Goal: Obtain resource: Obtain resource

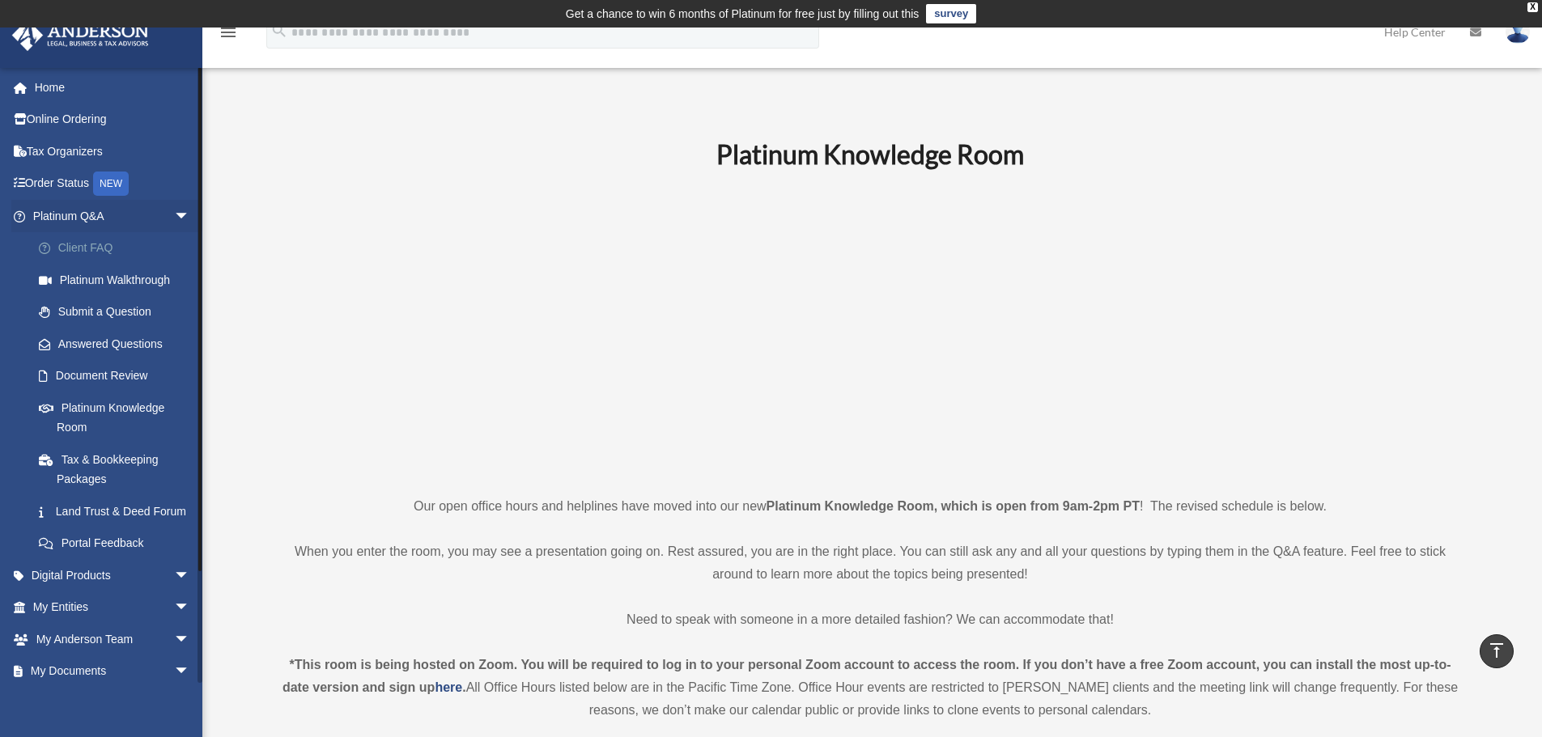
scroll to position [659, 0]
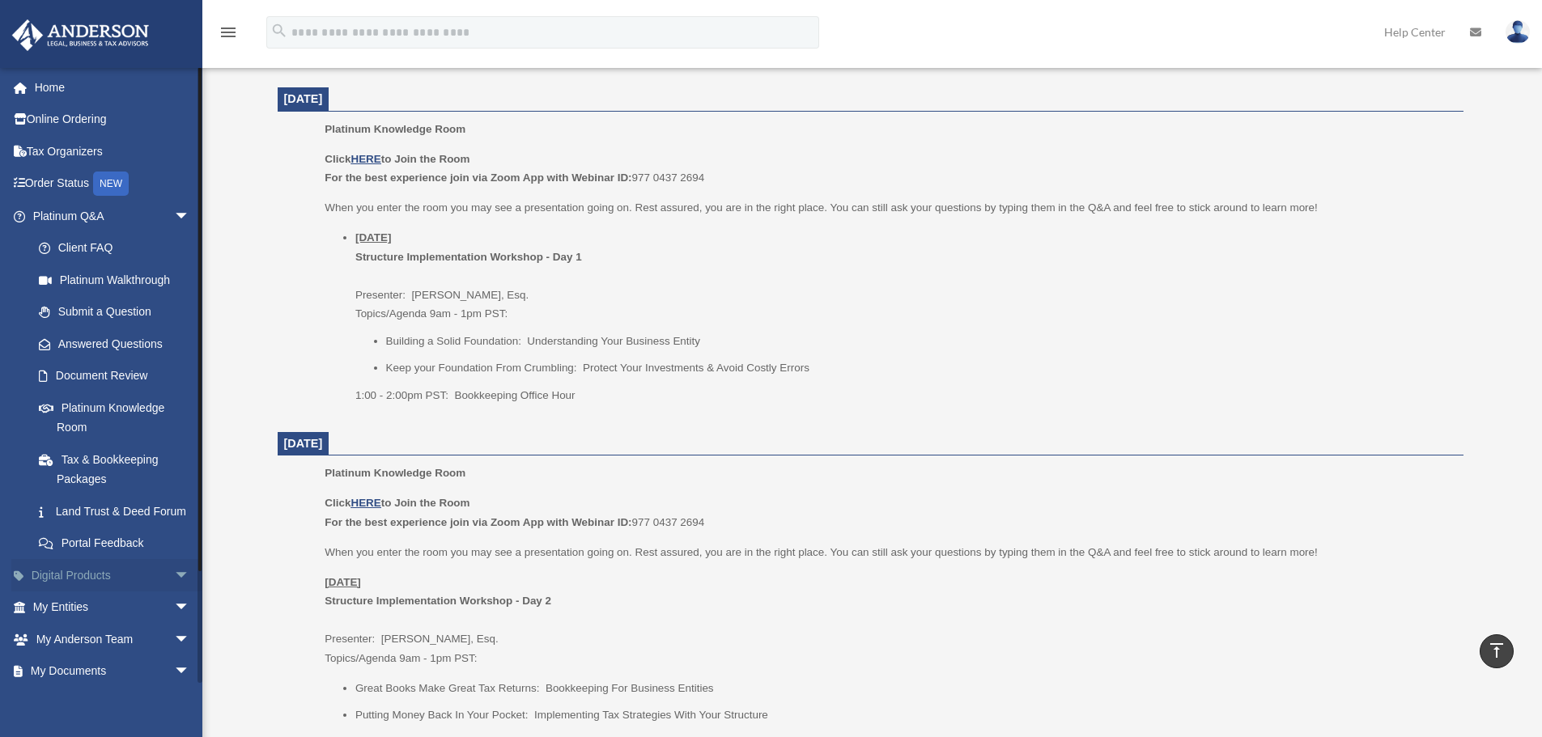
click at [174, 593] on span "arrow_drop_down" at bounding box center [190, 575] width 32 height 33
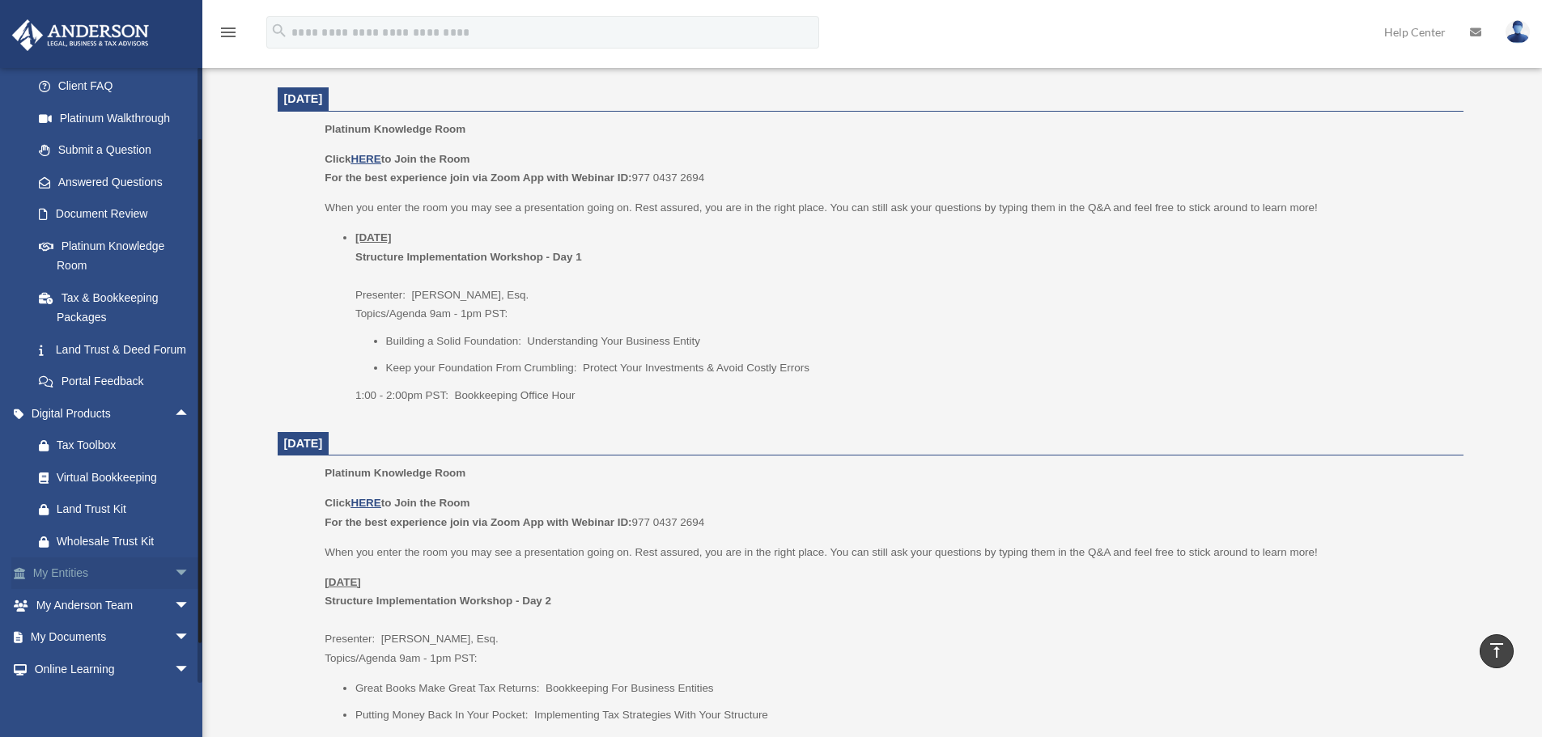
click at [174, 591] on span "arrow_drop_down" at bounding box center [190, 574] width 32 height 33
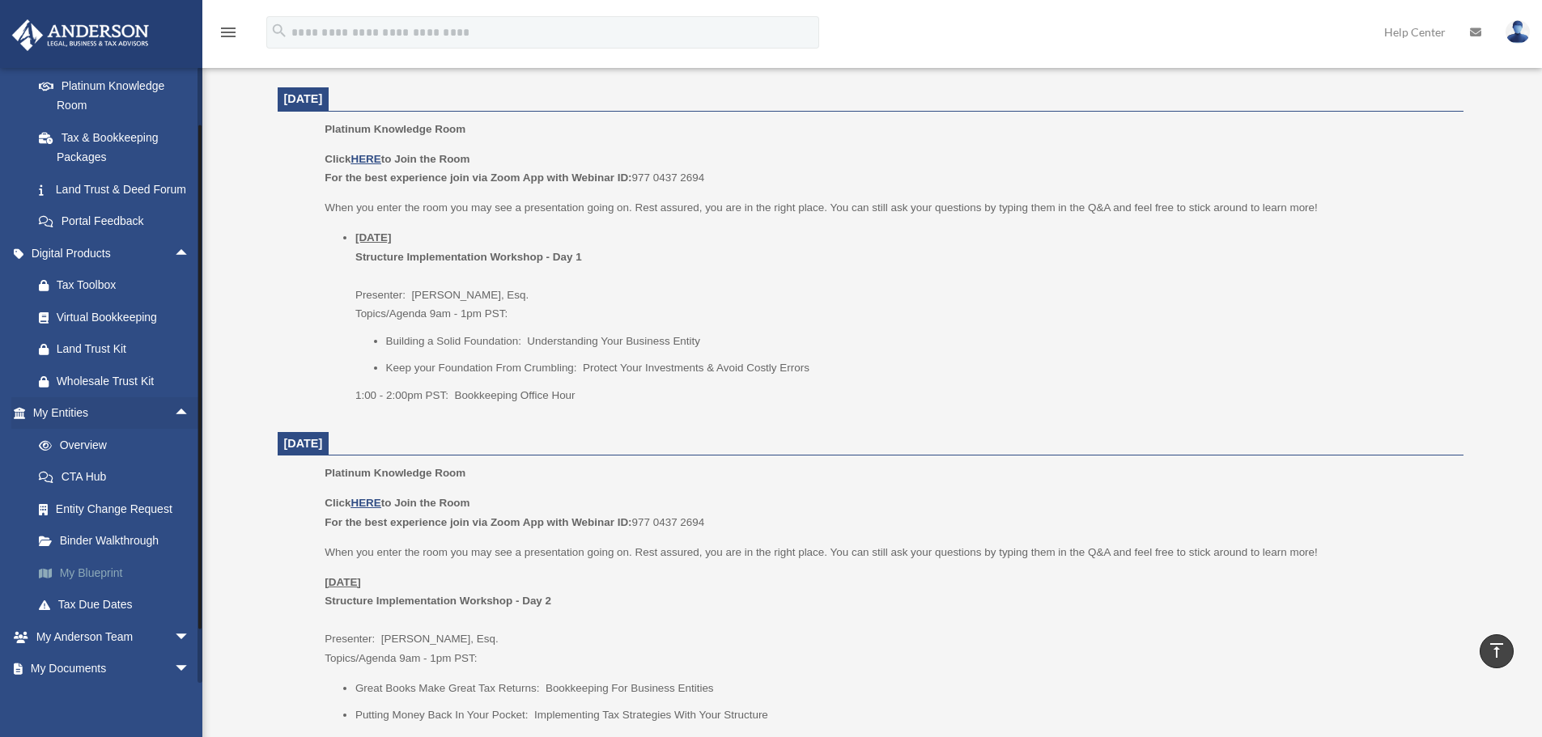
scroll to position [324, 0]
click at [112, 580] on link "My Blueprint" at bounding box center [119, 571] width 192 height 32
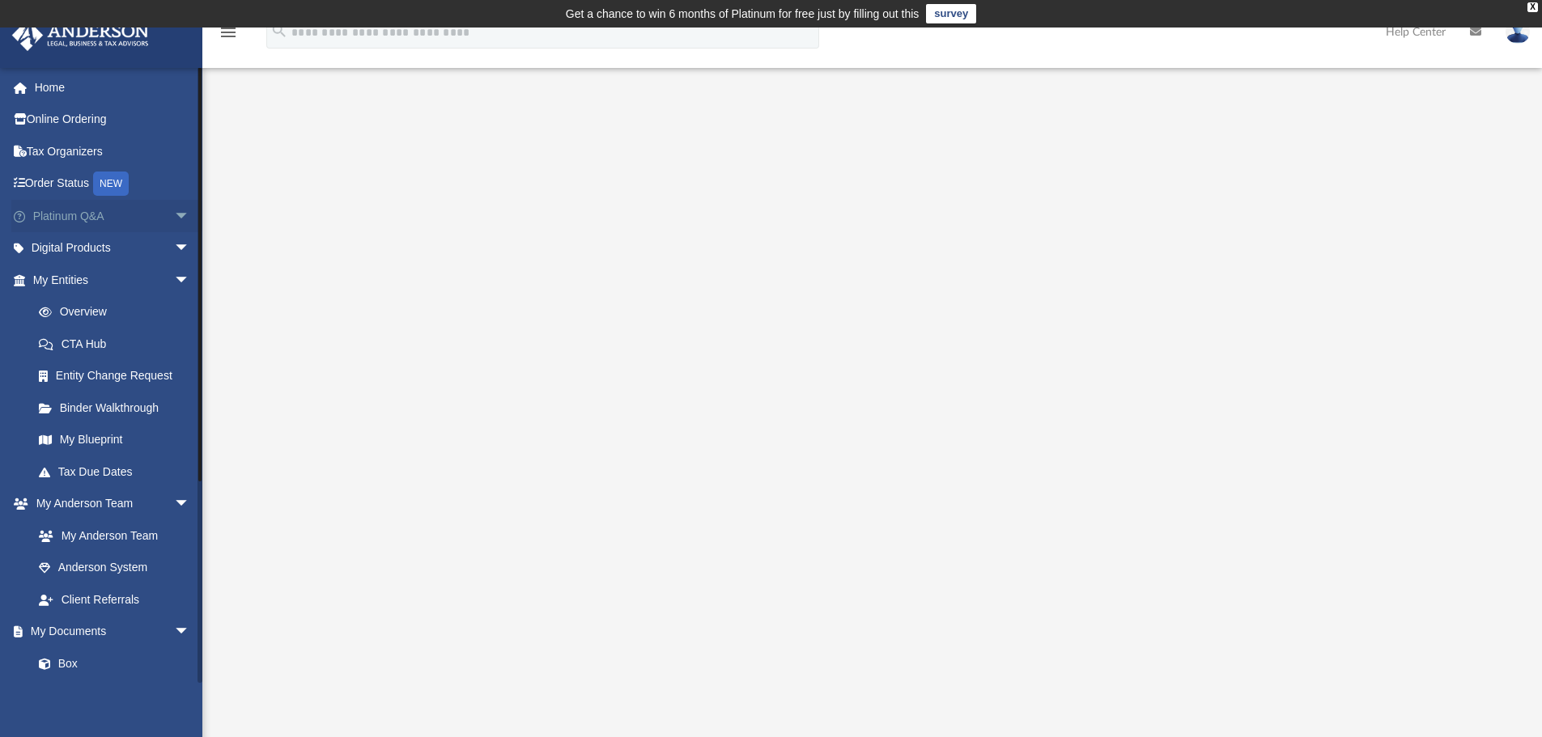
click at [177, 215] on span "arrow_drop_down" at bounding box center [190, 216] width 32 height 33
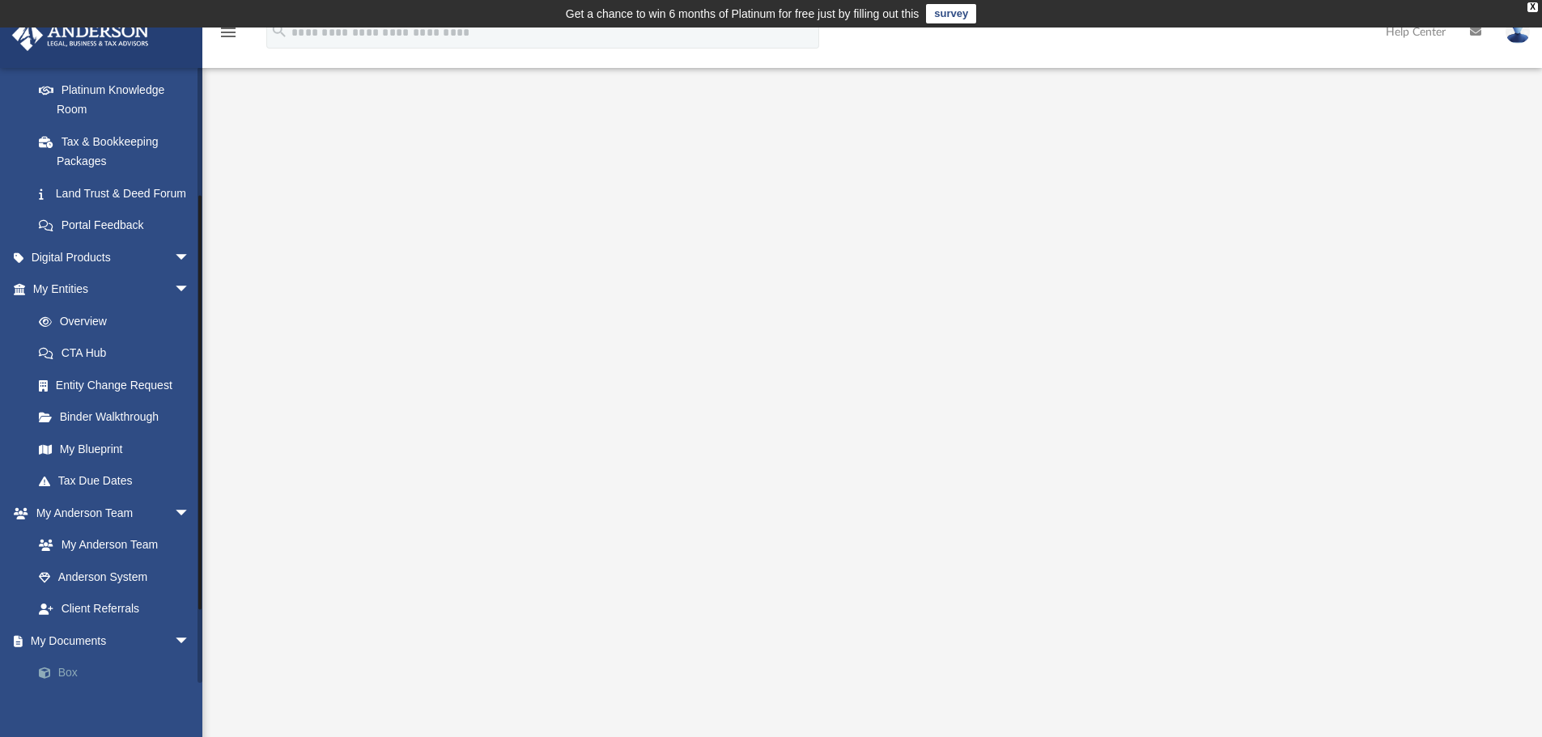
scroll to position [405, 0]
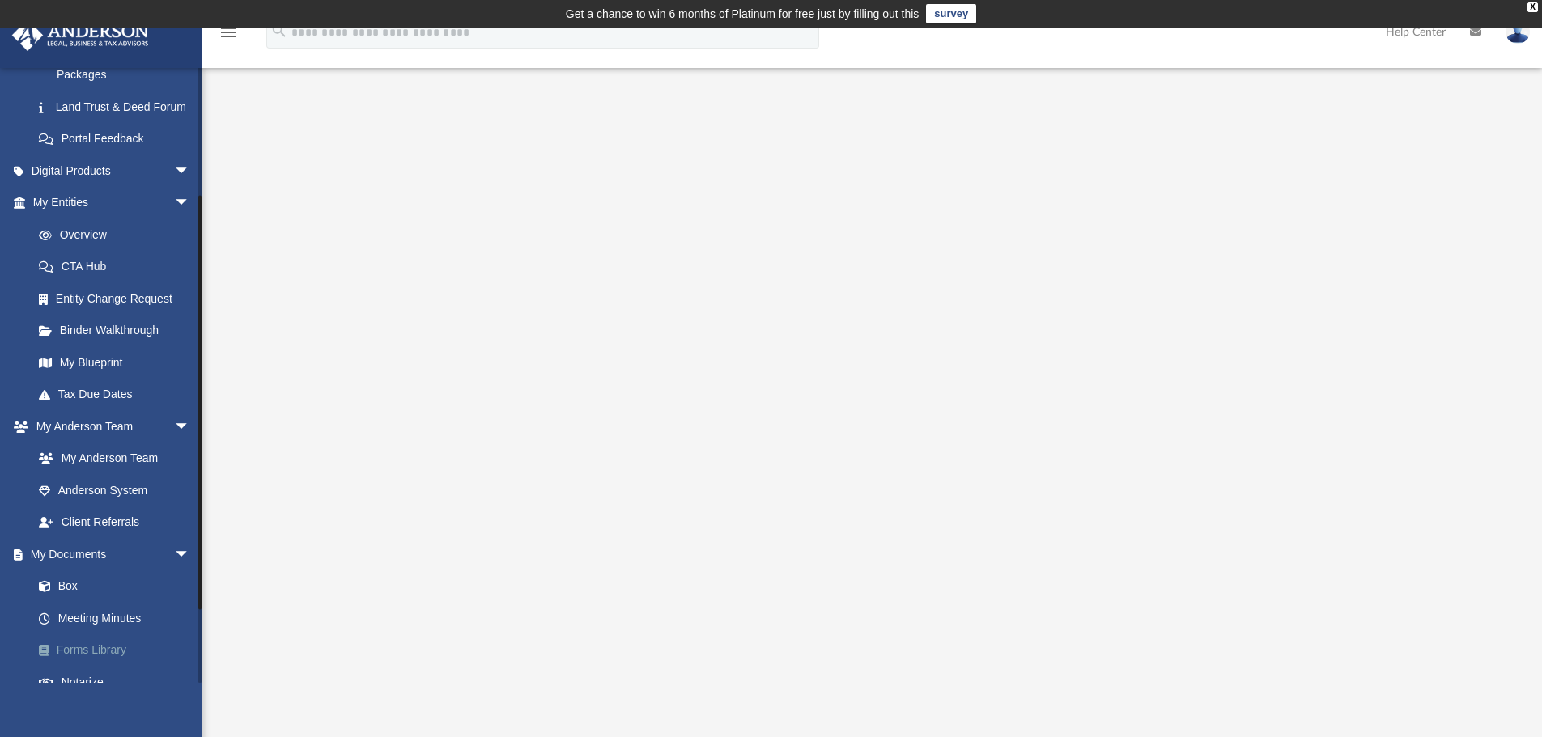
click at [126, 667] on link "Forms Library" at bounding box center [119, 651] width 192 height 32
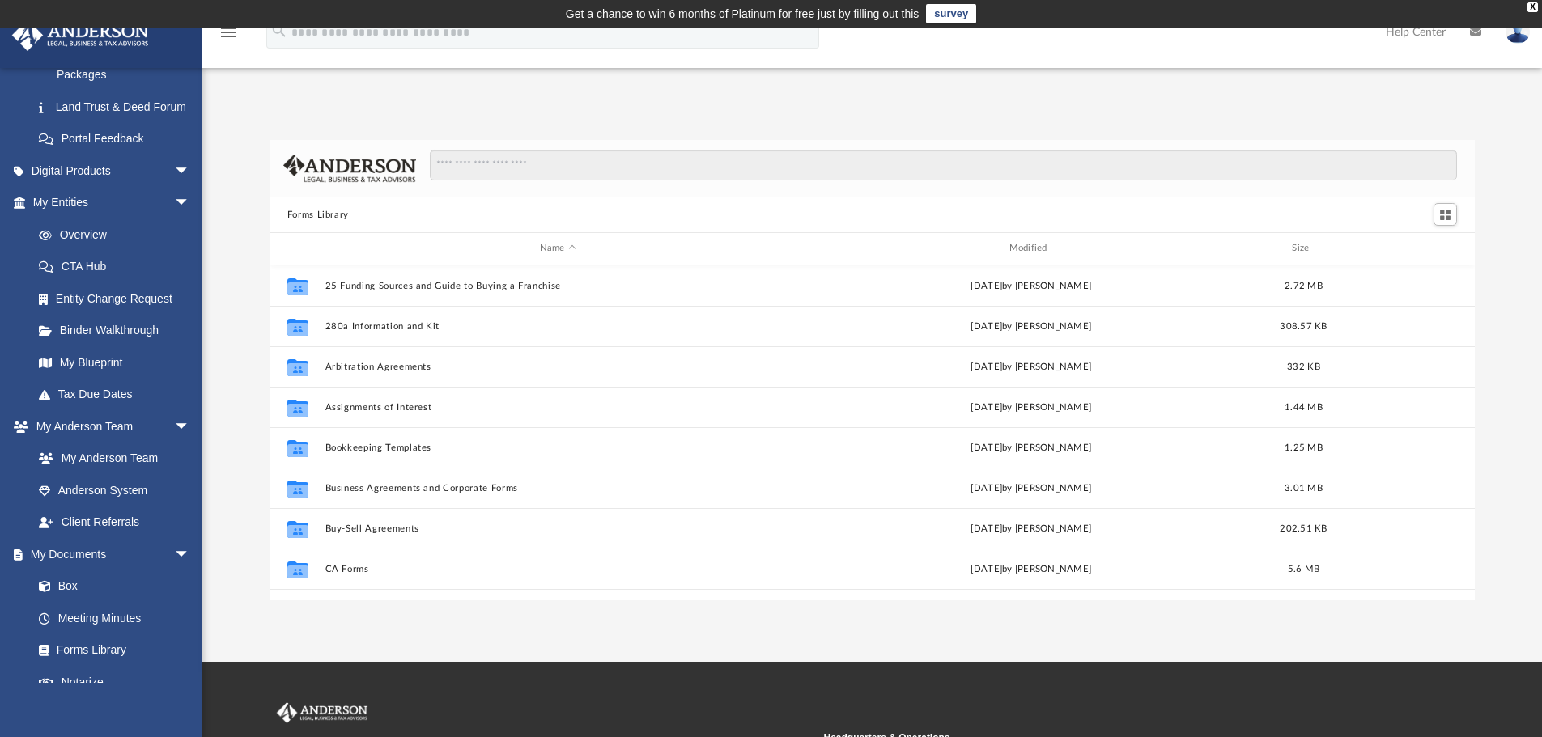
scroll to position [356, 1193]
click at [510, 168] on input "Search files and folders" at bounding box center [943, 165] width 1027 height 31
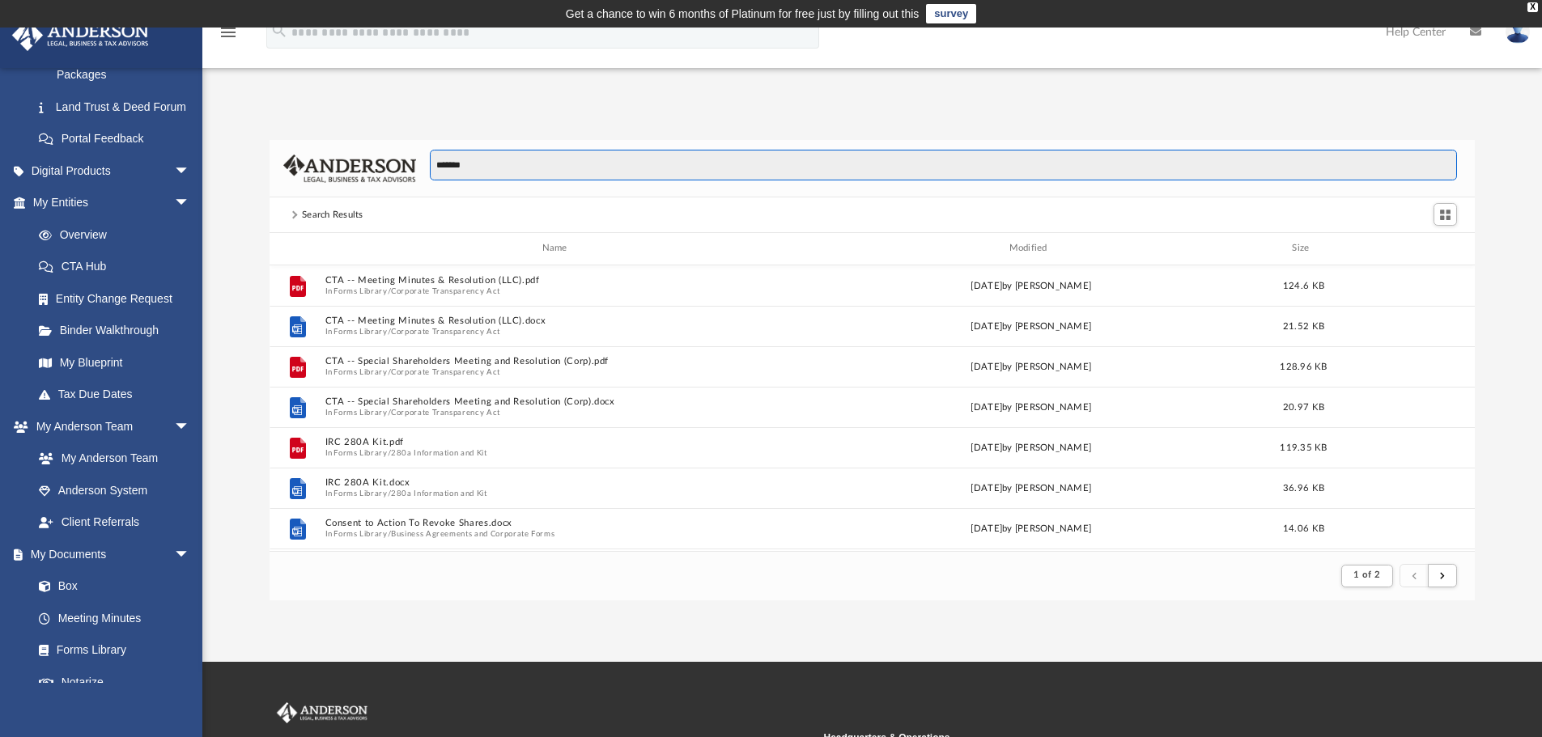
scroll to position [306, 1193]
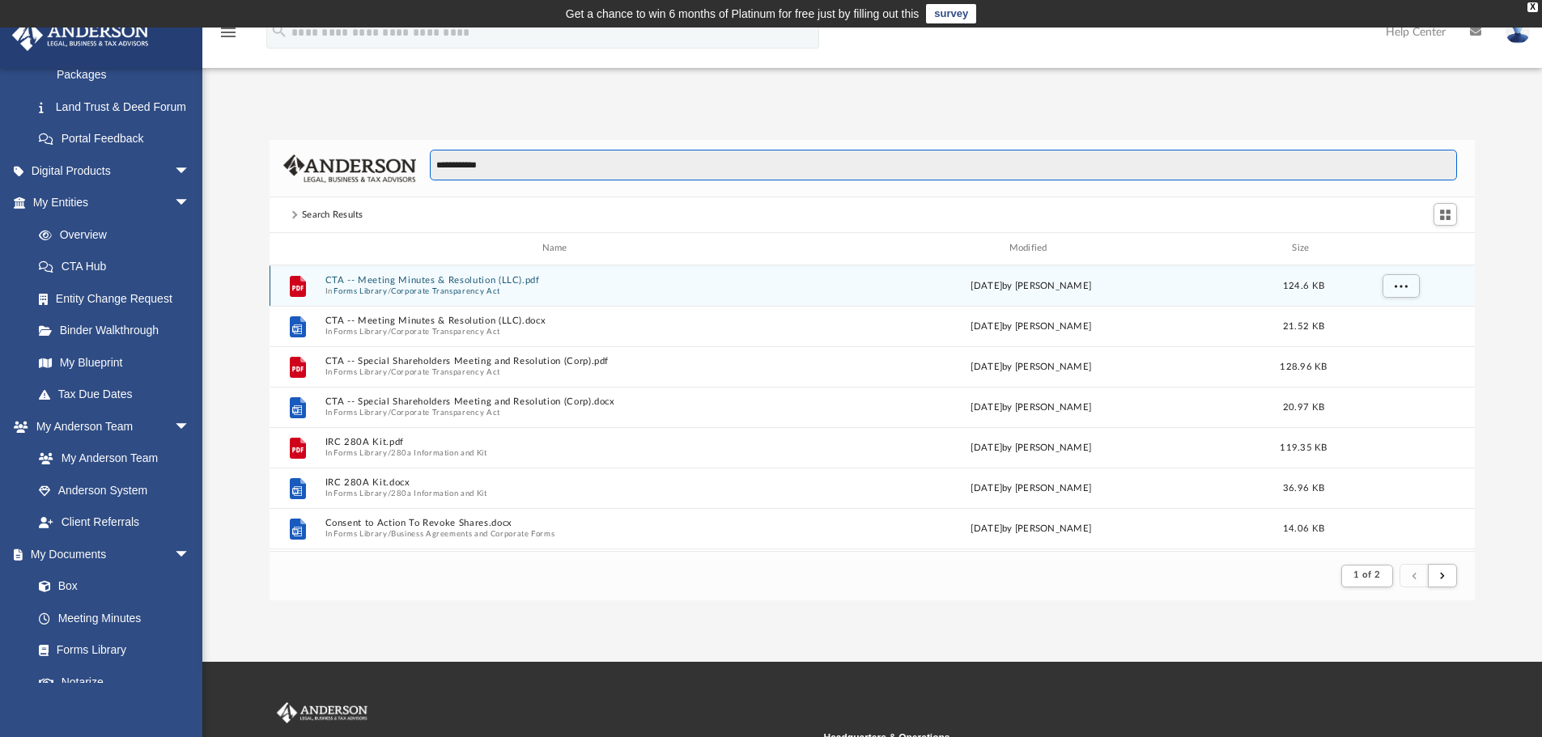
type input "**********"
click at [441, 283] on button "CTA -- Meeting Minutes & Resolution (LLC).pdf" at bounding box center [558, 280] width 466 height 11
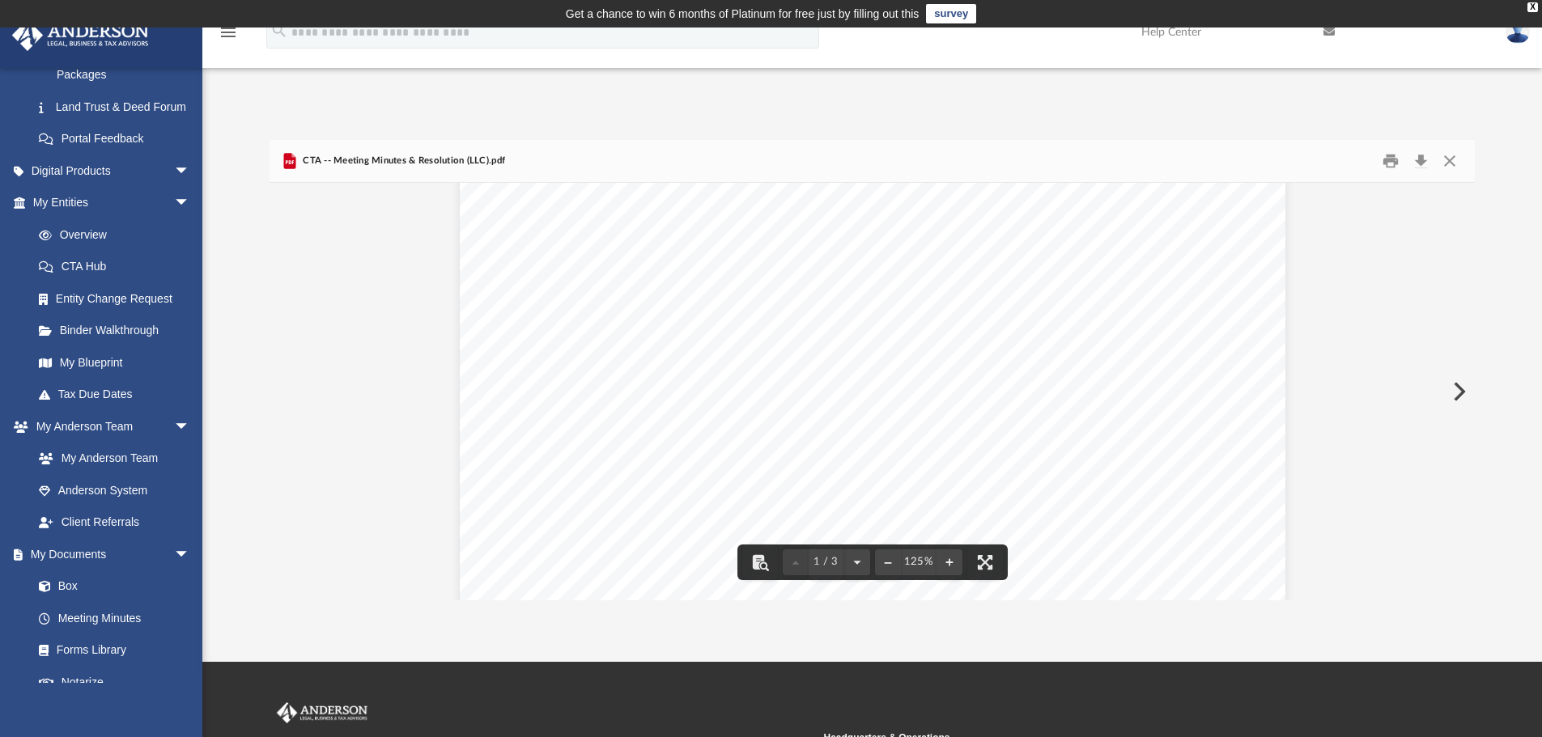
scroll to position [0, 0]
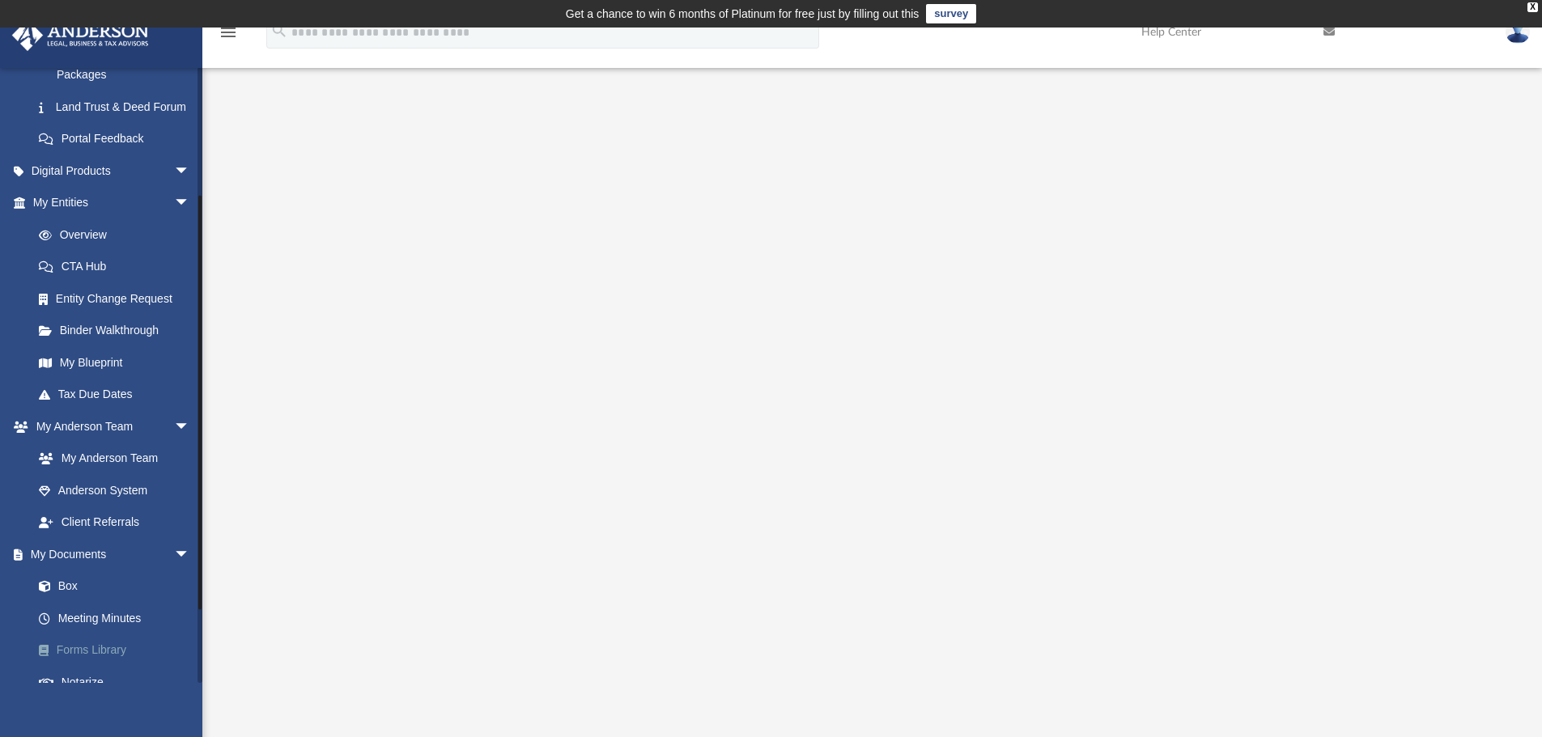
click at [125, 665] on link "Forms Library" at bounding box center [119, 651] width 192 height 32
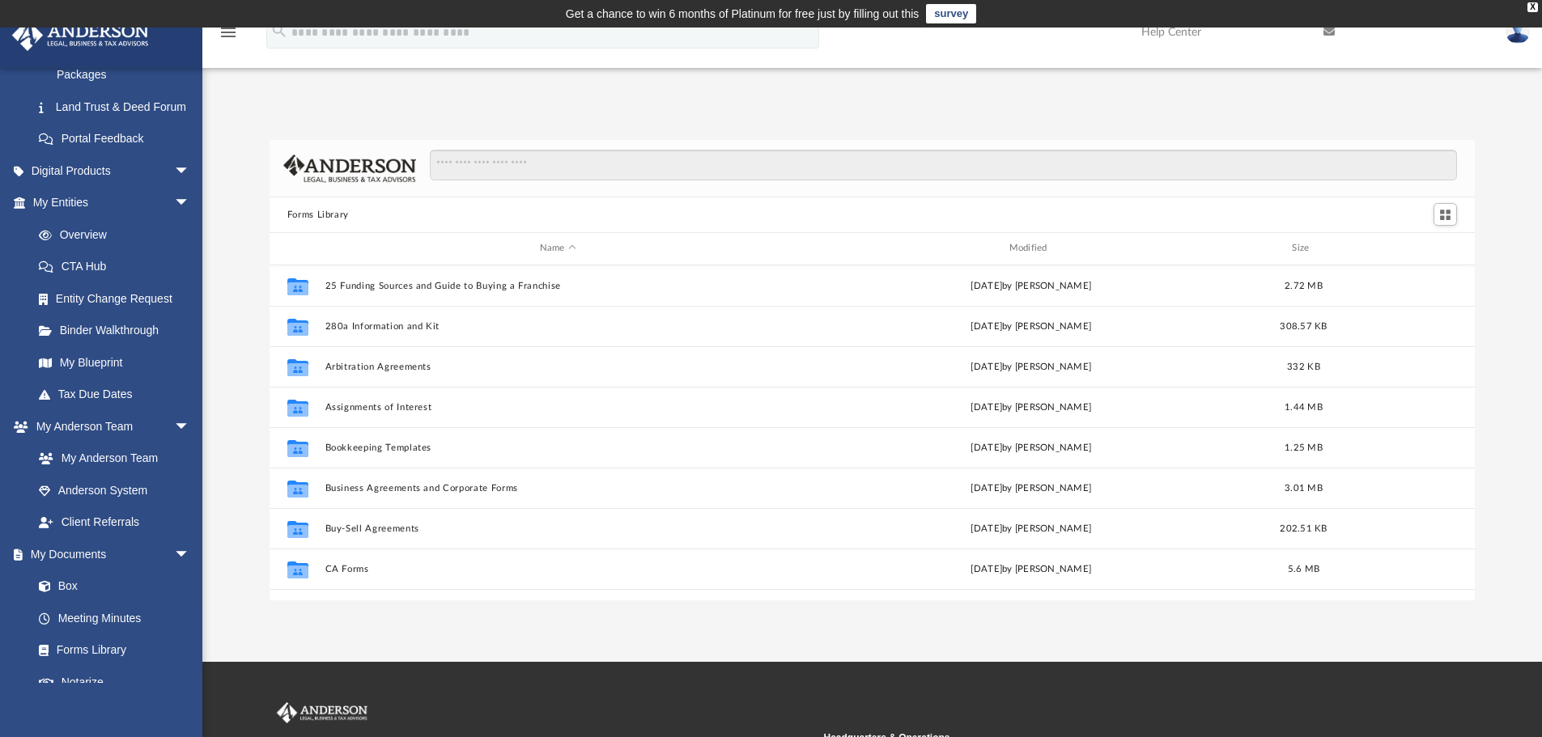
scroll to position [356, 1193]
click at [1521, 222] on div "Forms Library Name Modified Size Collaborated Folder 25 Funding Sources and Gui…" at bounding box center [872, 370] width 1340 height 461
click at [635, 164] on input "Search files and folders" at bounding box center [943, 165] width 1027 height 31
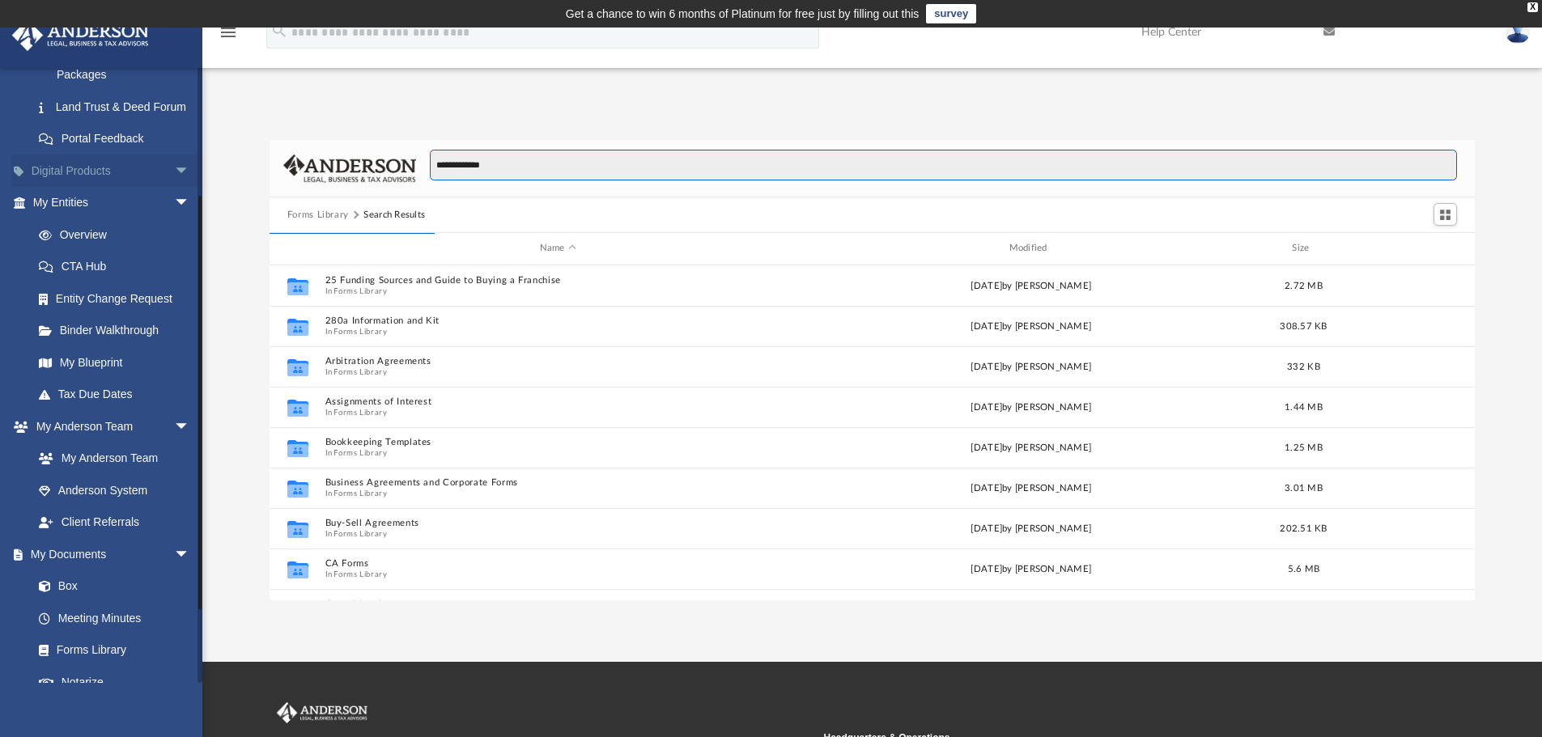
scroll to position [306, 1193]
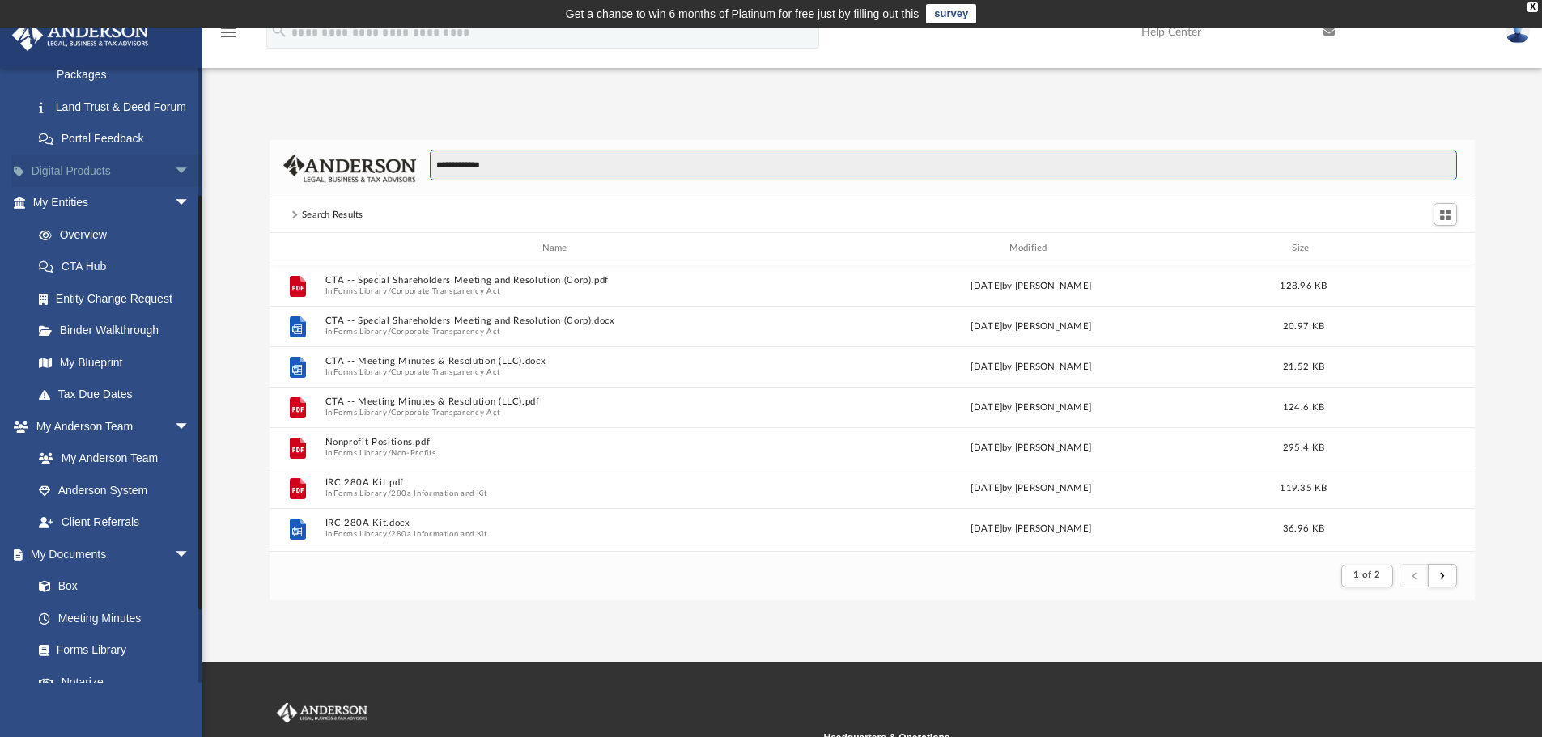
type input "**********"
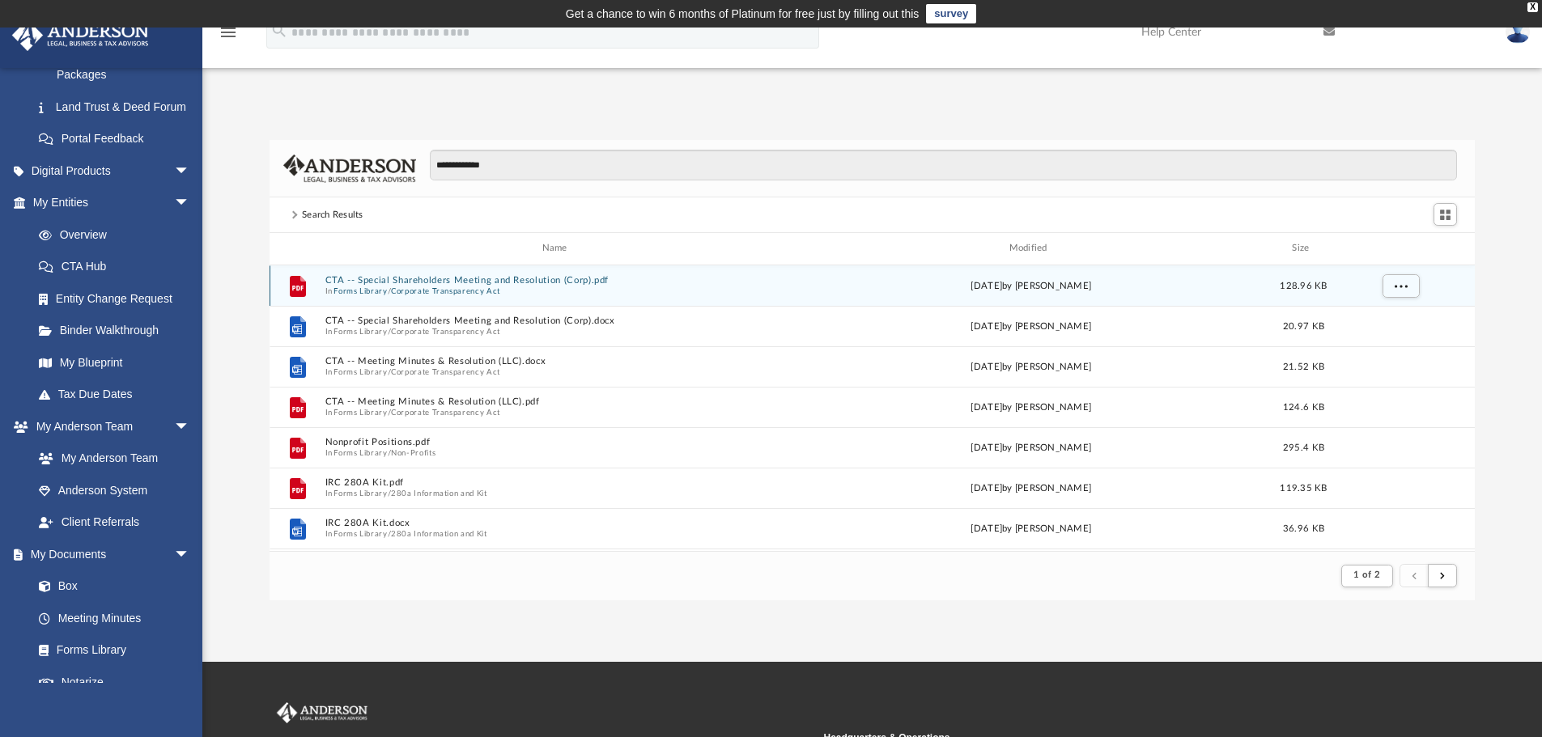
click at [508, 279] on button "CTA -- Special Shareholders Meeting and Resolution (Corp).pdf" at bounding box center [558, 280] width 466 height 11
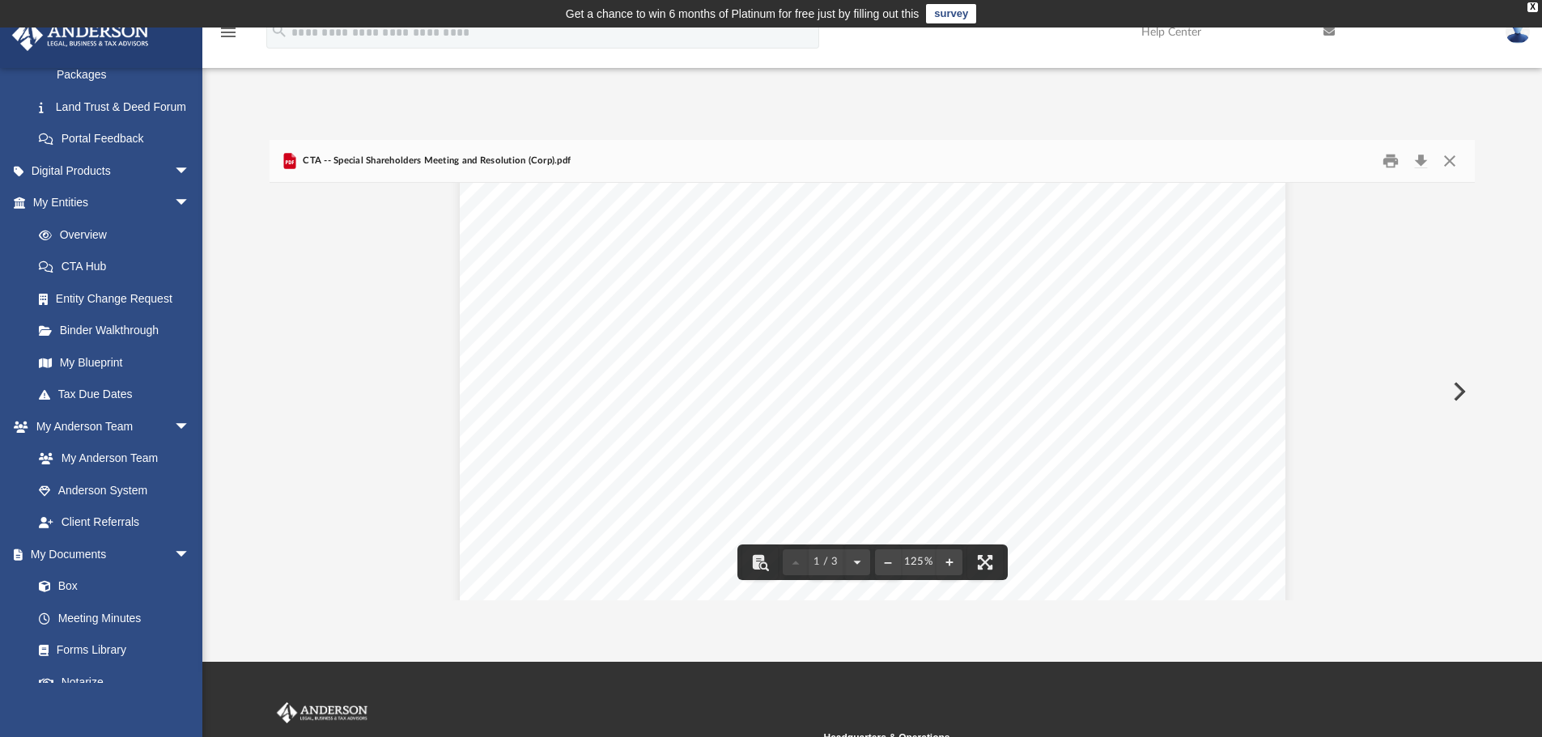
scroll to position [243, 0]
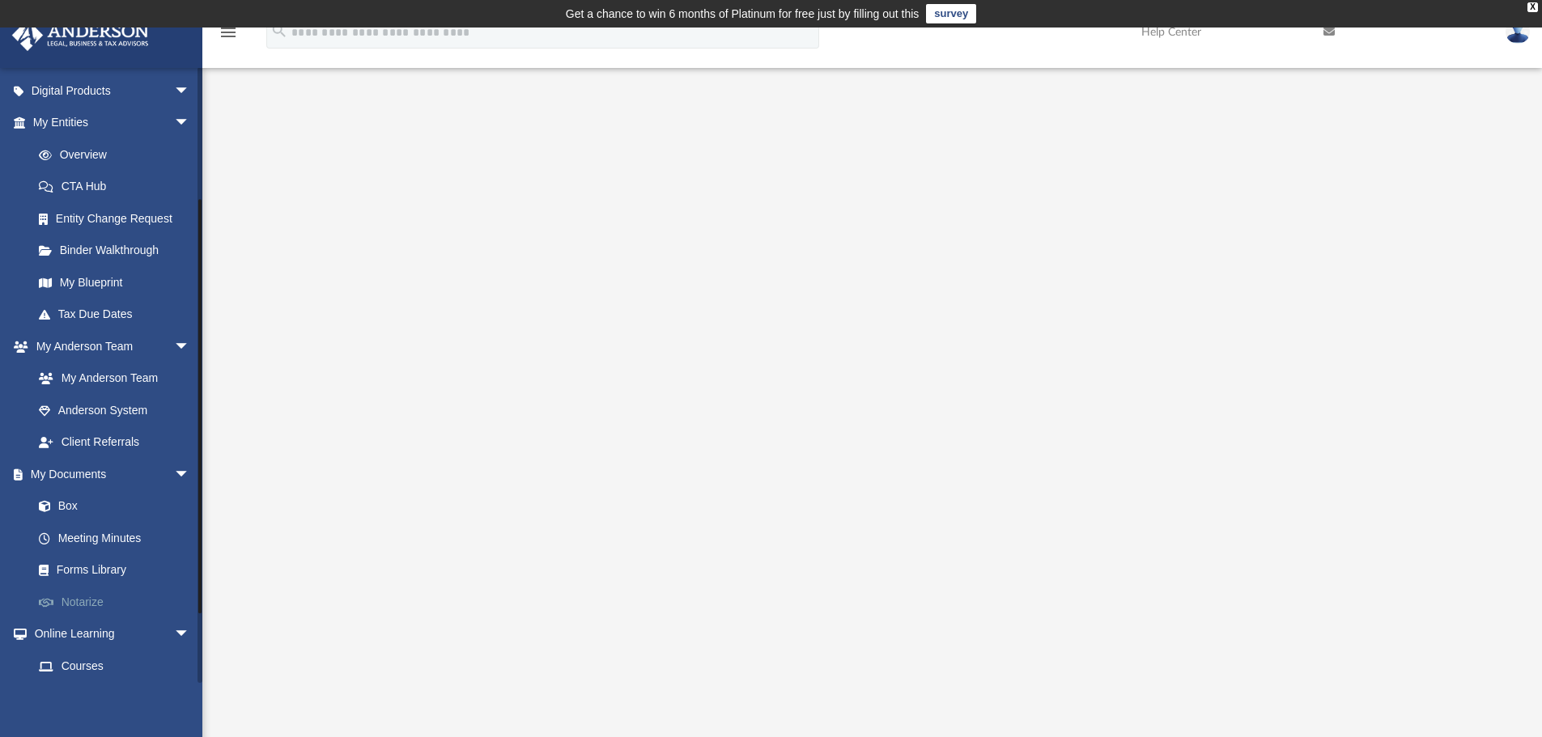
scroll to position [486, 0]
click at [103, 586] on link "Forms Library" at bounding box center [119, 570] width 192 height 32
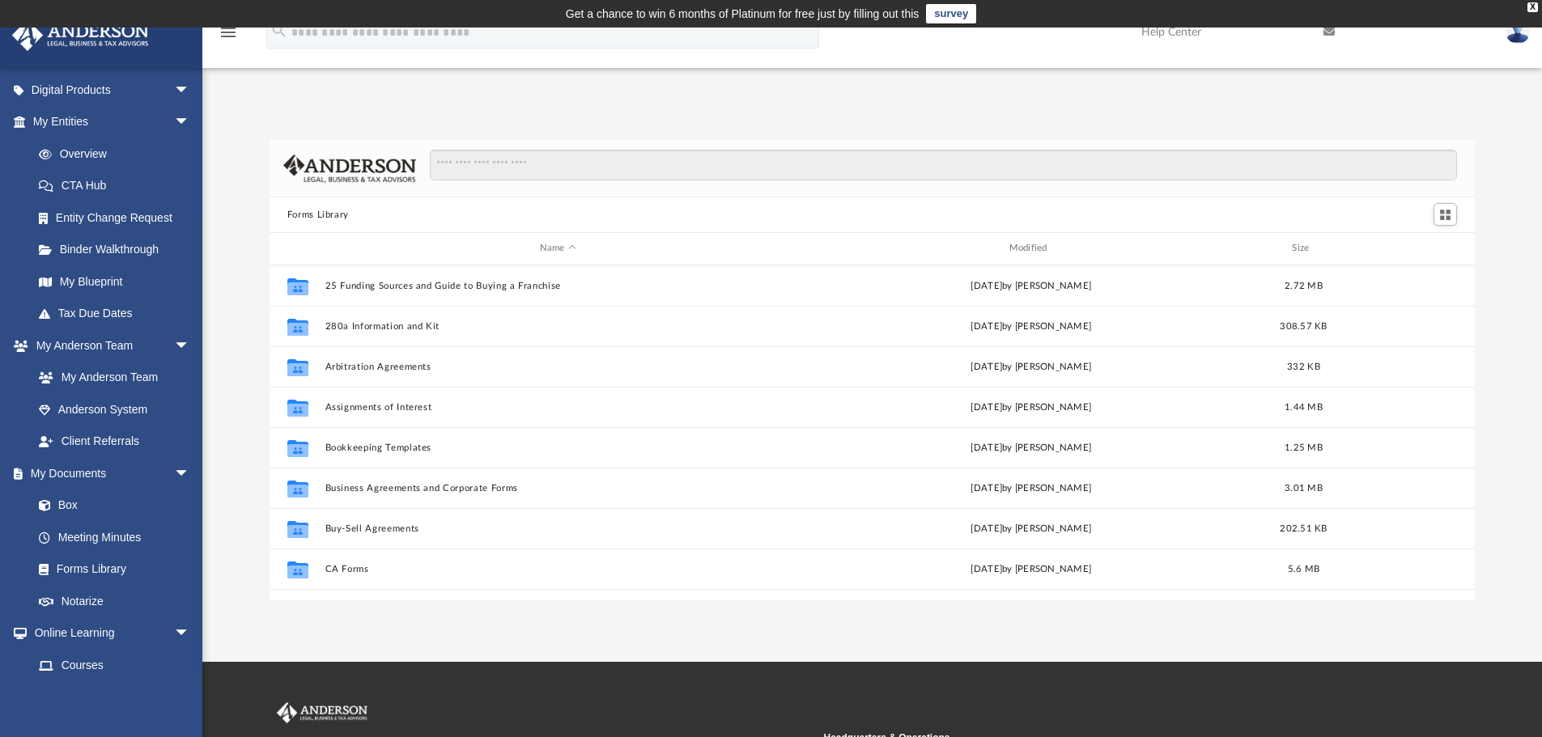
scroll to position [356, 1193]
click at [585, 150] on input "Search files and folders" at bounding box center [943, 165] width 1027 height 31
type input "*"
type input "****"
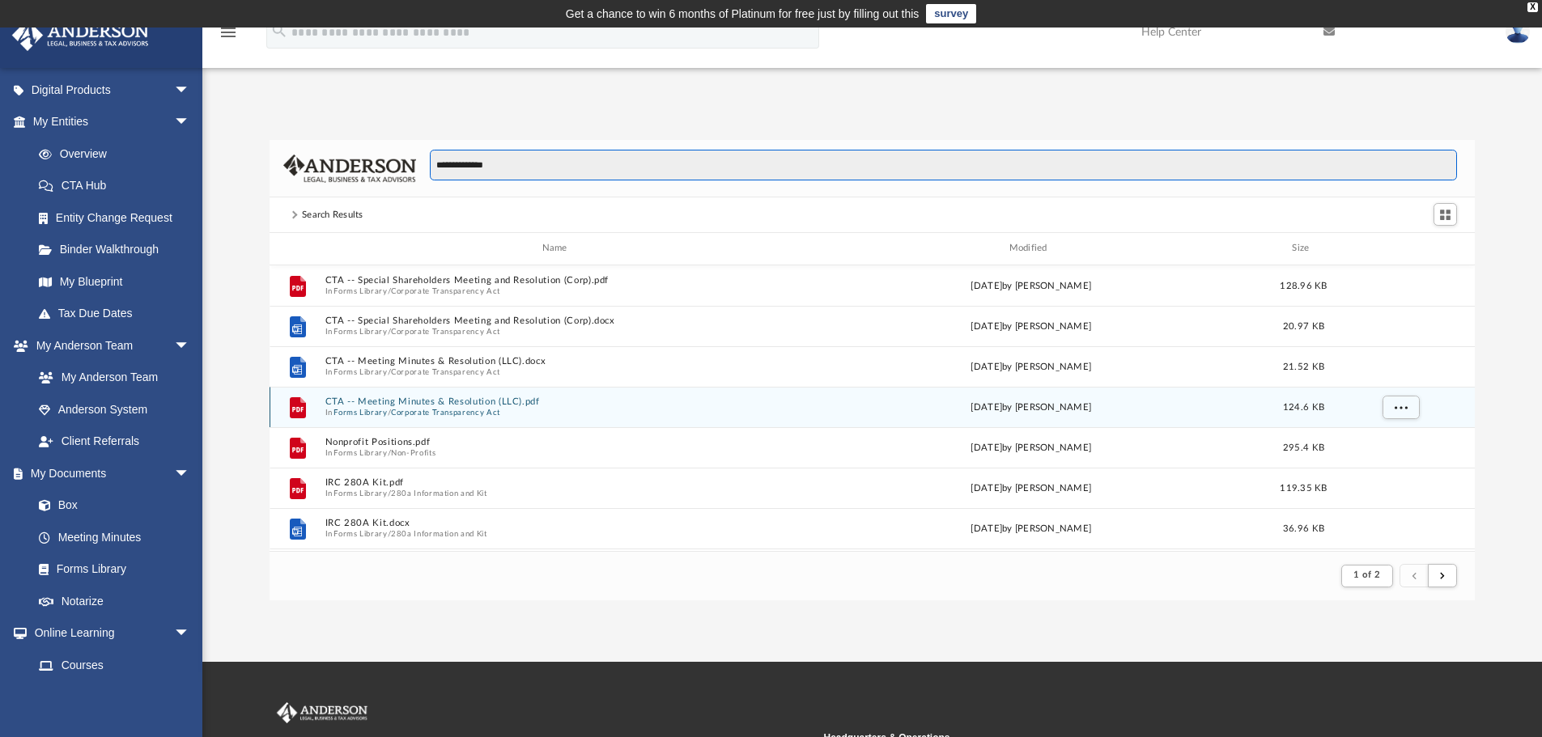
type input "**********"
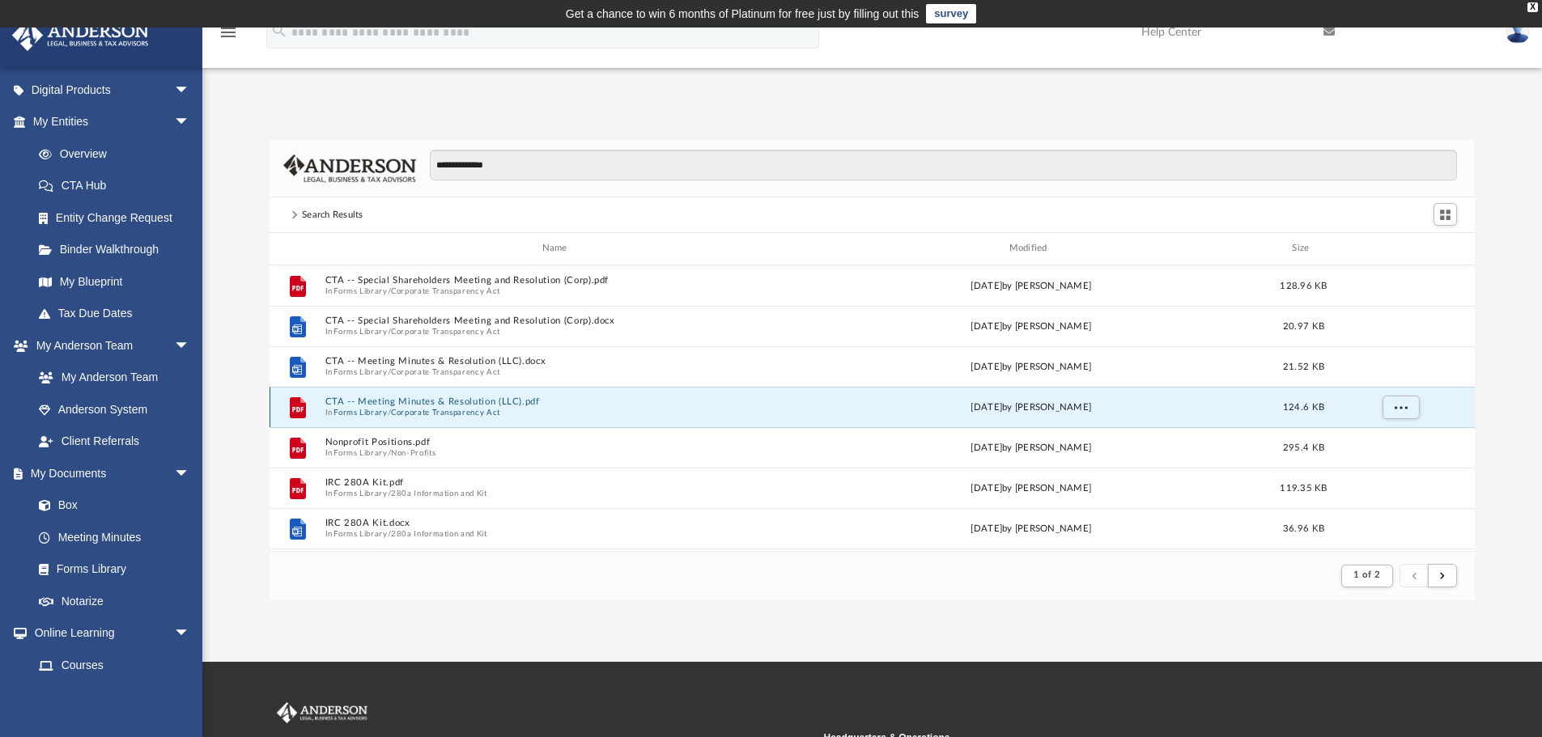
drag, startPoint x: 542, startPoint y: 402, endPoint x: 359, endPoint y: 402, distance: 183.8
click at [359, 402] on button "CTA -- Meeting Minutes & Resolution (LLC).pdf" at bounding box center [558, 402] width 466 height 11
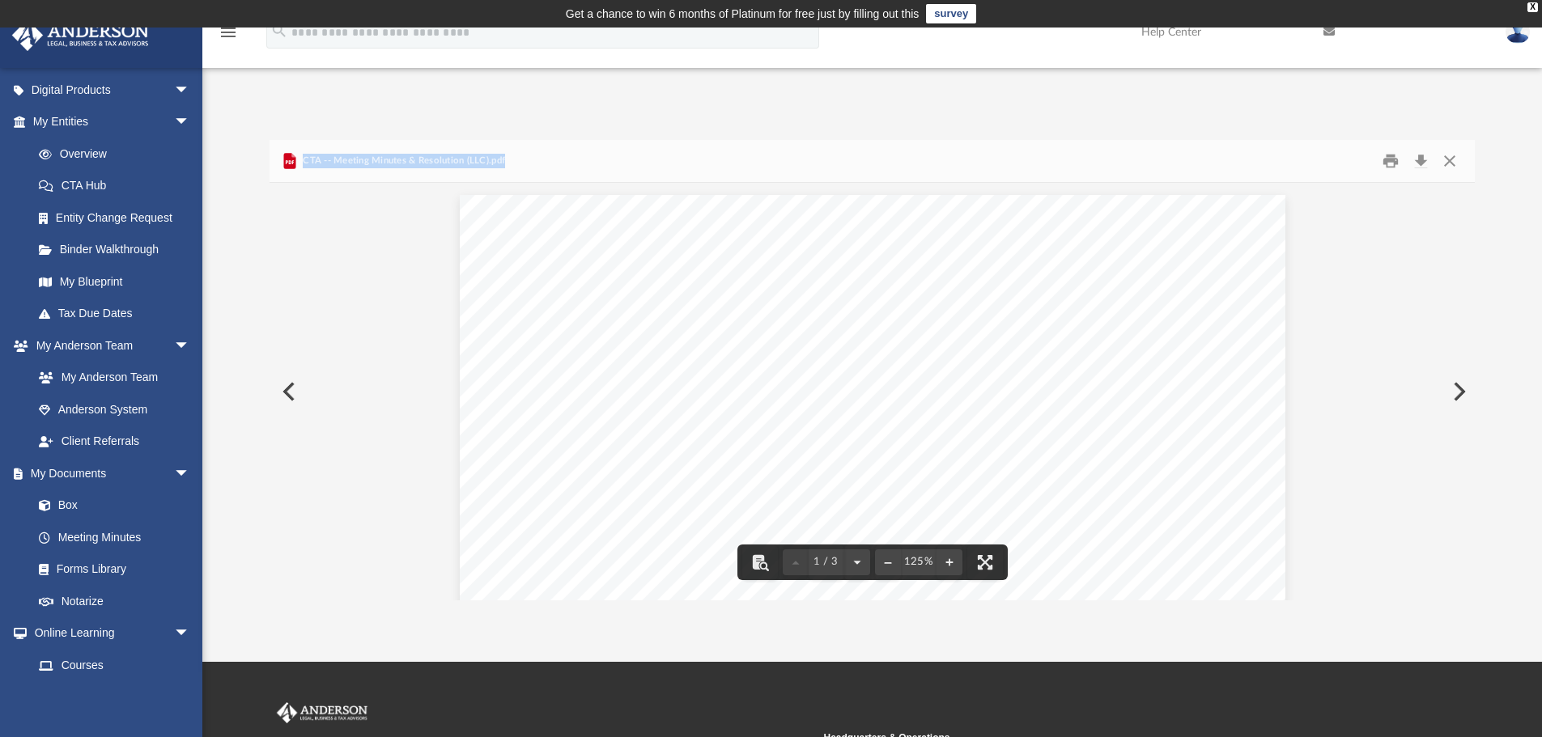
drag, startPoint x: 512, startPoint y: 166, endPoint x: 306, endPoint y: 159, distance: 205.7
click at [306, 159] on div "CTA -- Meeting Minutes & Resolution (LLC).pdf" at bounding box center [873, 161] width 1206 height 43
copy span "CTA -- Meeting Minutes & Resolution (LLC).pdf"
click at [1215, 555] on div "____________________ ____________________ MINUTES OF THE SPECIAL MEETING OF MEM…" at bounding box center [873, 729] width 826 height 1069
